Goal: Information Seeking & Learning: Find specific fact

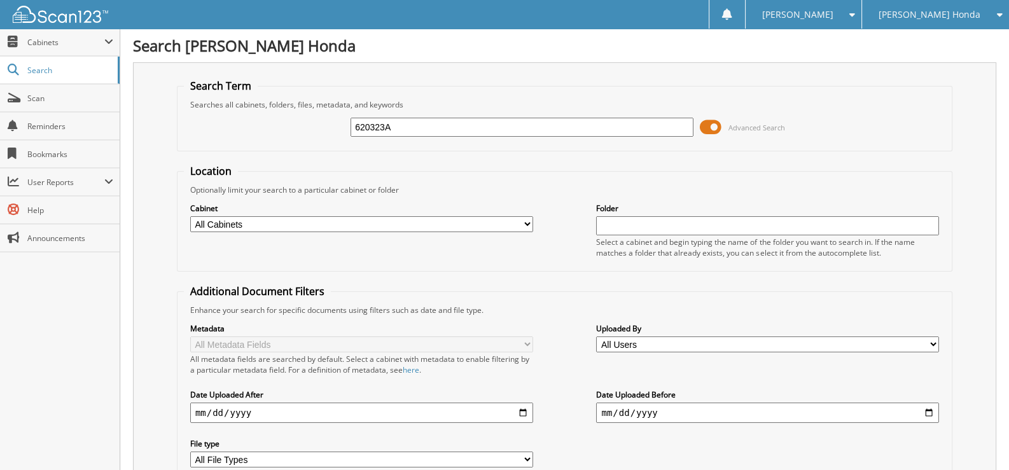
click at [398, 122] on input "620323A" at bounding box center [522, 127] width 343 height 19
type input "710528"
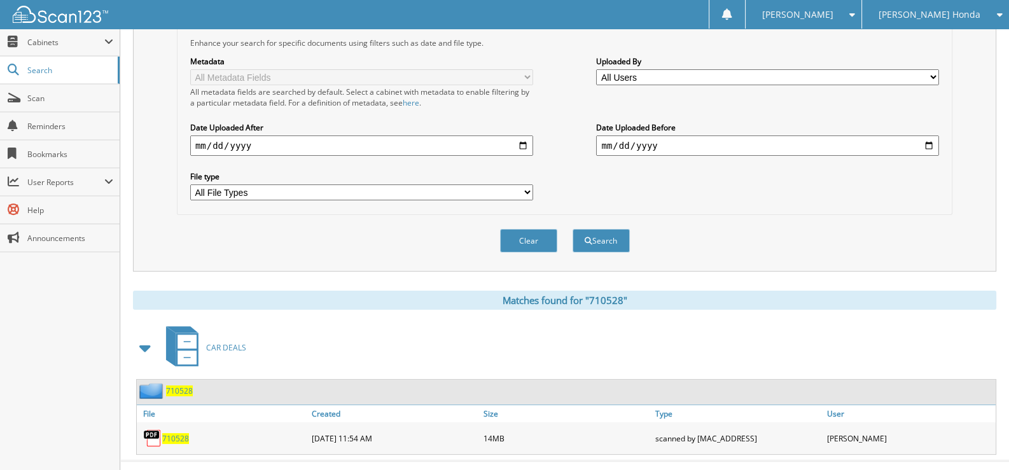
scroll to position [277, 0]
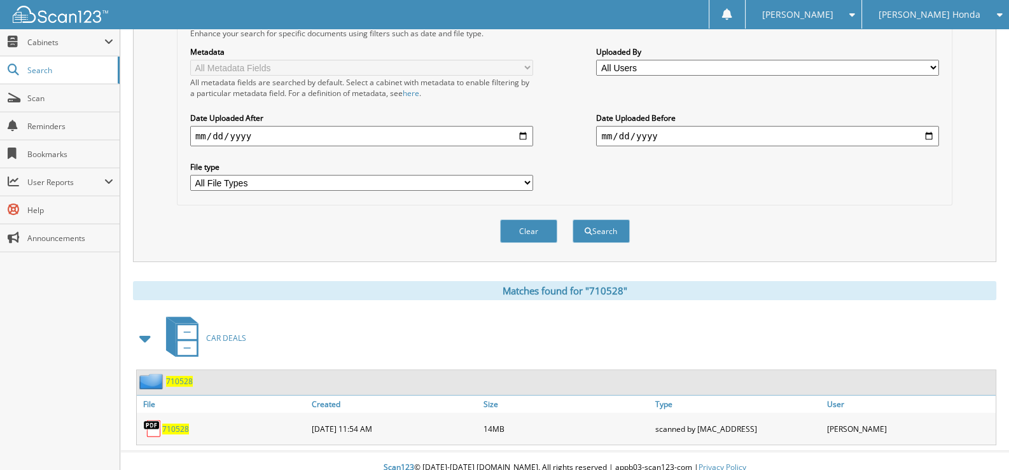
click at [172, 424] on span "710528" at bounding box center [175, 429] width 27 height 11
